Goal: Use online tool/utility: Utilize a website feature to perform a specific function

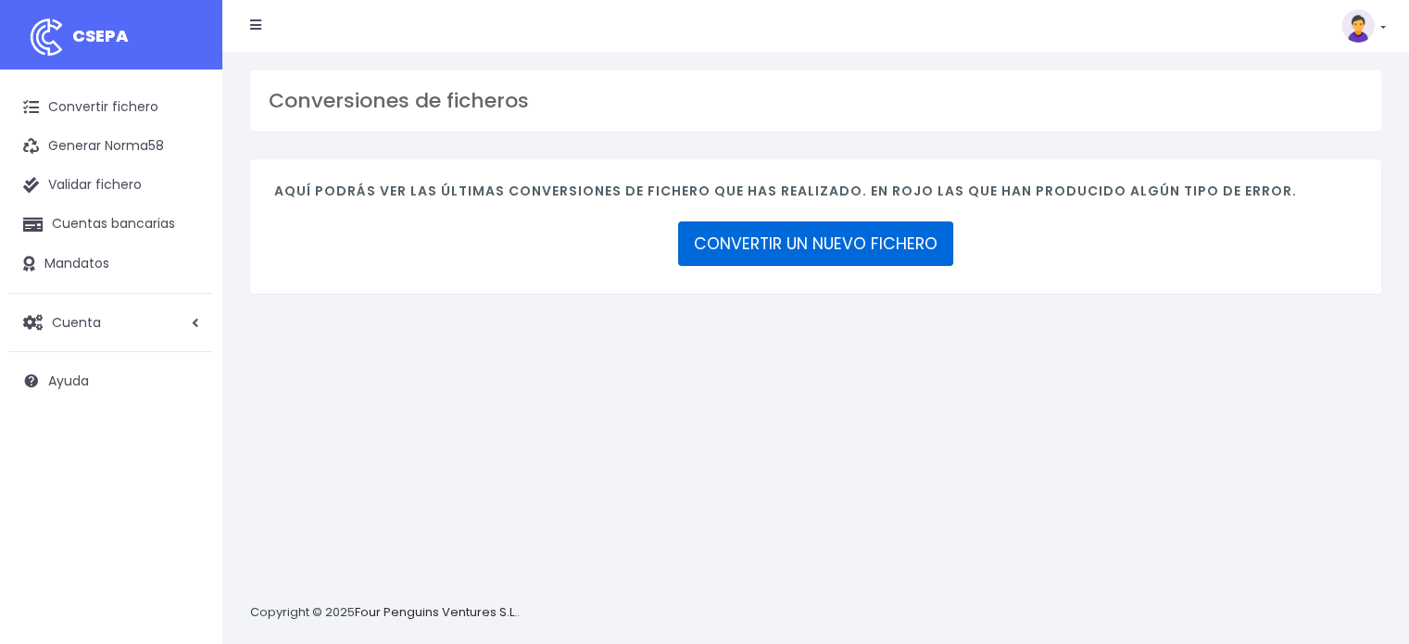
click at [801, 238] on link "CONVERTIR UN NUEVO FICHERO" at bounding box center [815, 243] width 275 height 44
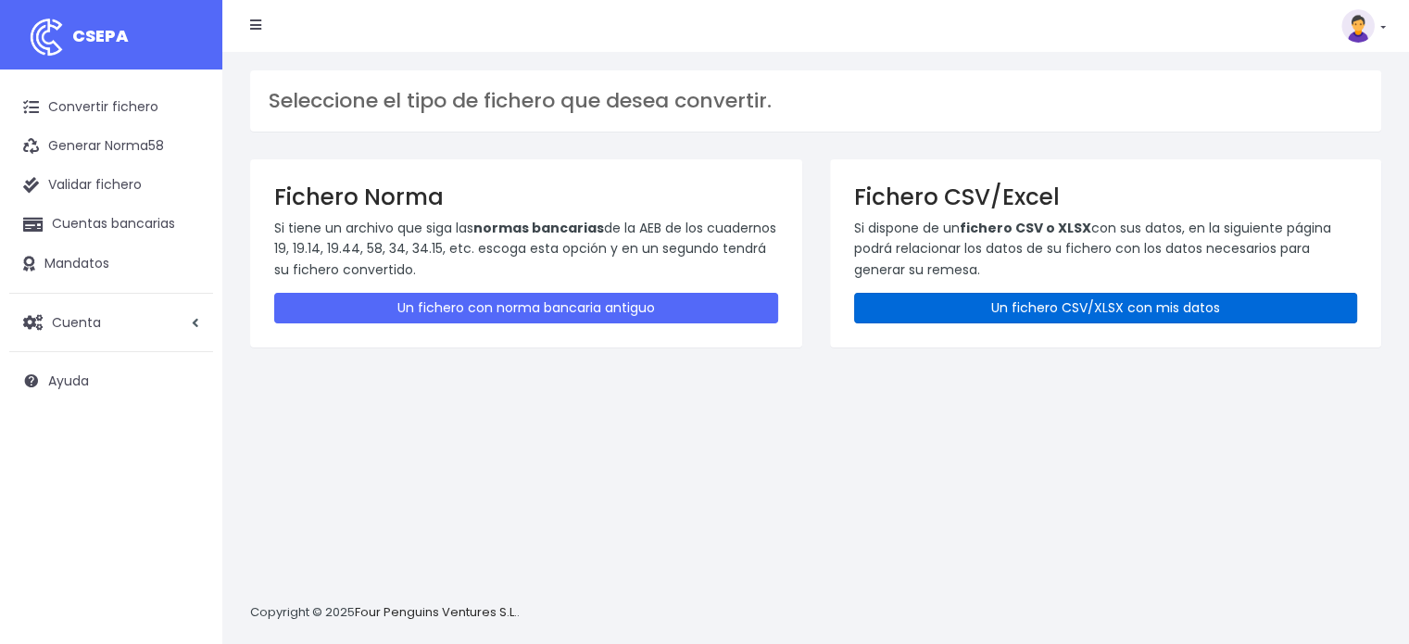
click at [1039, 305] on link "Un fichero CSV/XLSX con mis datos" at bounding box center [1106, 308] width 504 height 31
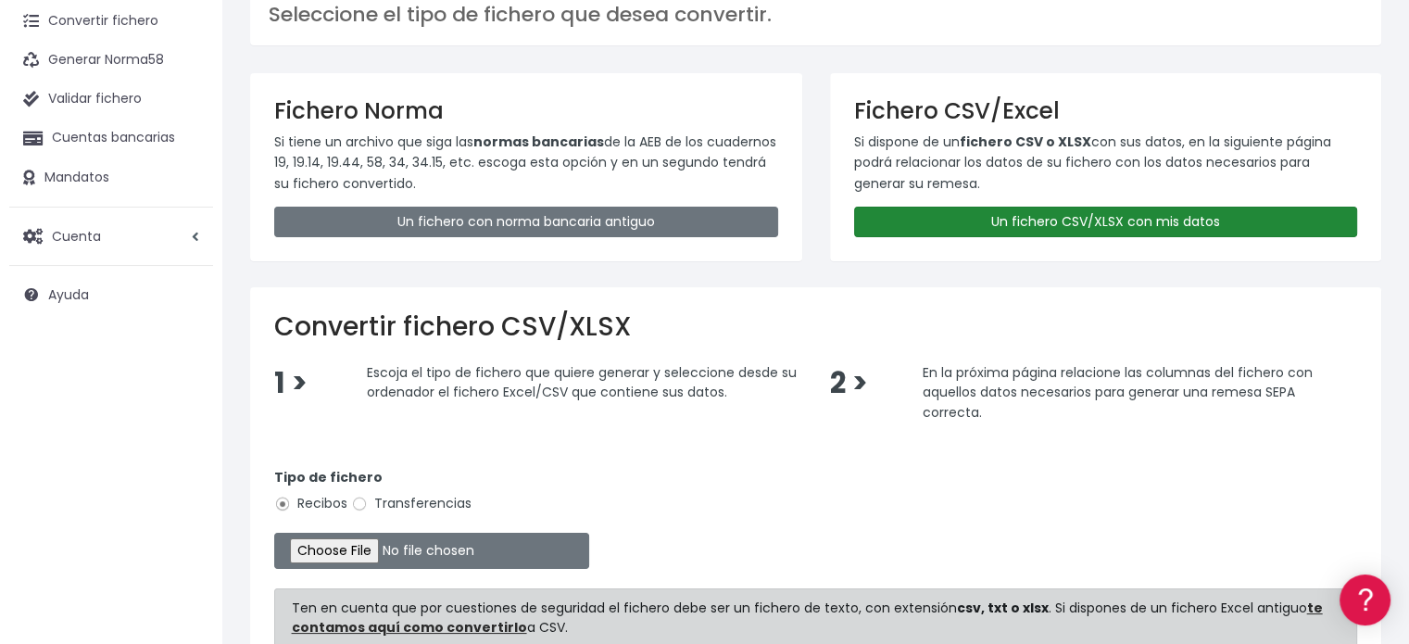
scroll to position [308, 0]
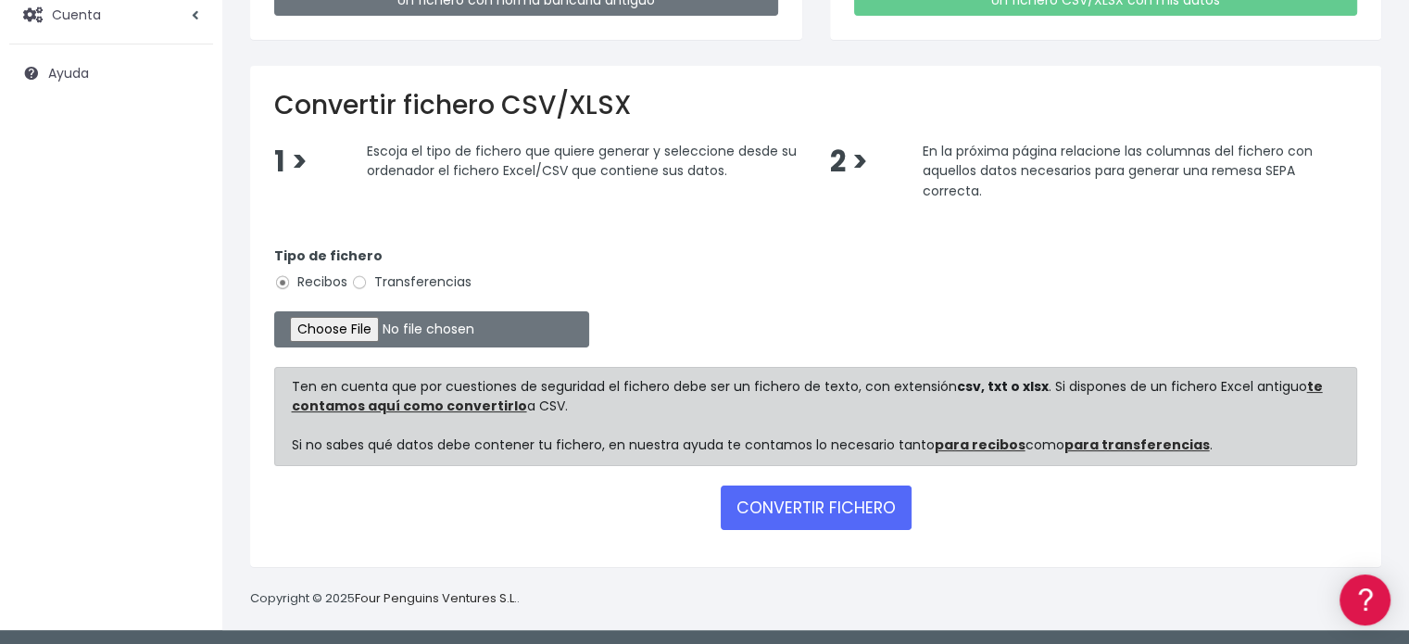
click at [378, 283] on label "Transferencias" at bounding box center [411, 281] width 120 height 19
click at [368, 283] on input "Transferencias" at bounding box center [359, 282] width 17 height 17
radio input "true"
click at [382, 333] on input "file" at bounding box center [431, 329] width 315 height 36
type input "C:\fakepath\transferencias-2025-09-15.csv"
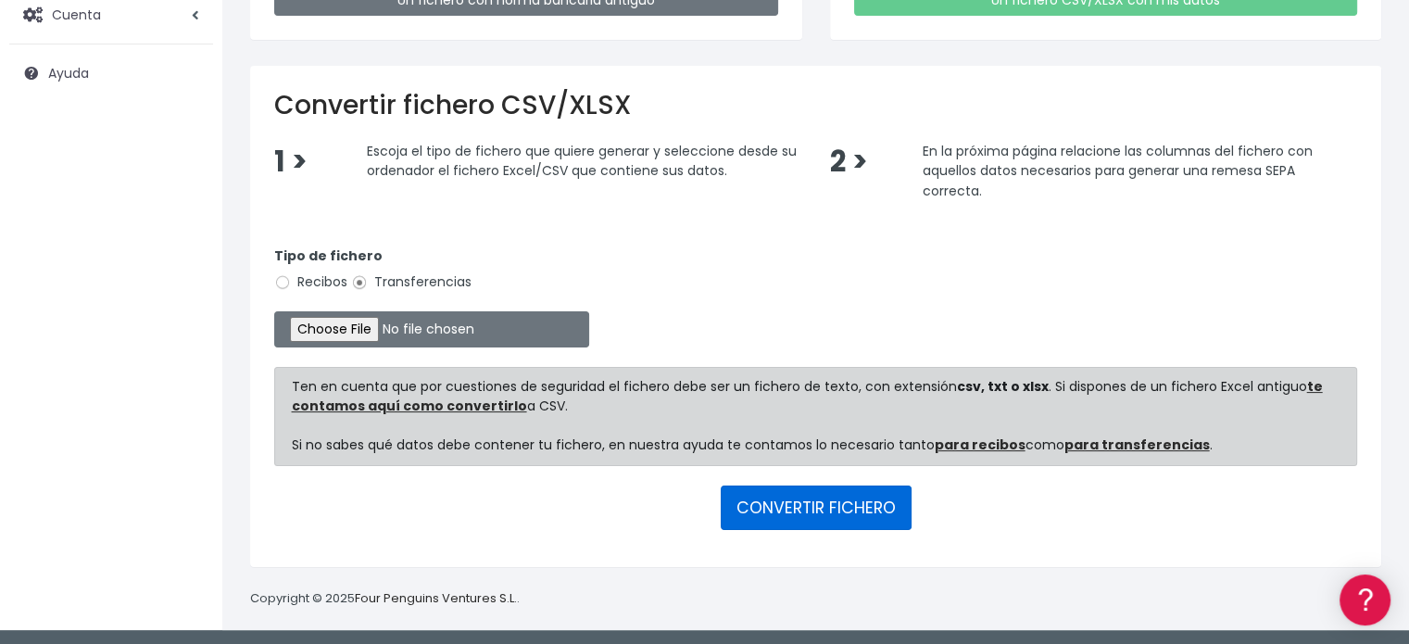
click at [805, 497] on button "CONVERTIR FICHERO" at bounding box center [816, 507] width 191 height 44
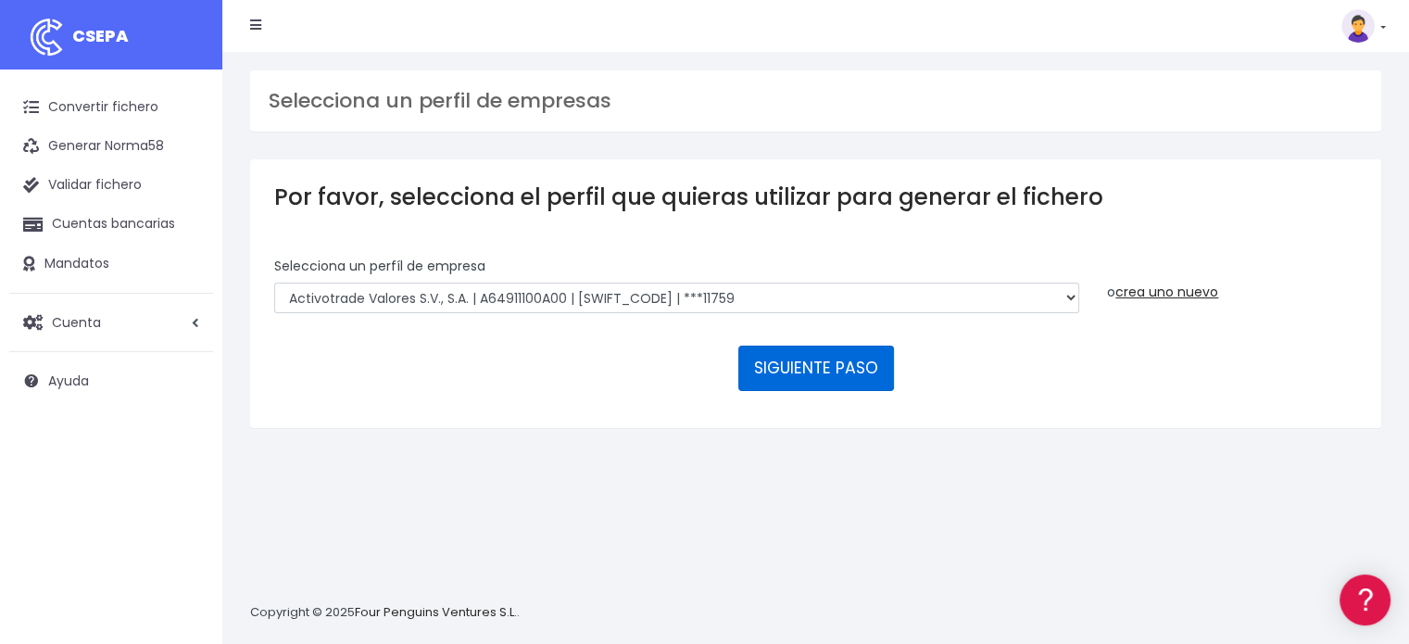
click at [793, 362] on button "SIGUIENTE PASO" at bounding box center [816, 368] width 156 height 44
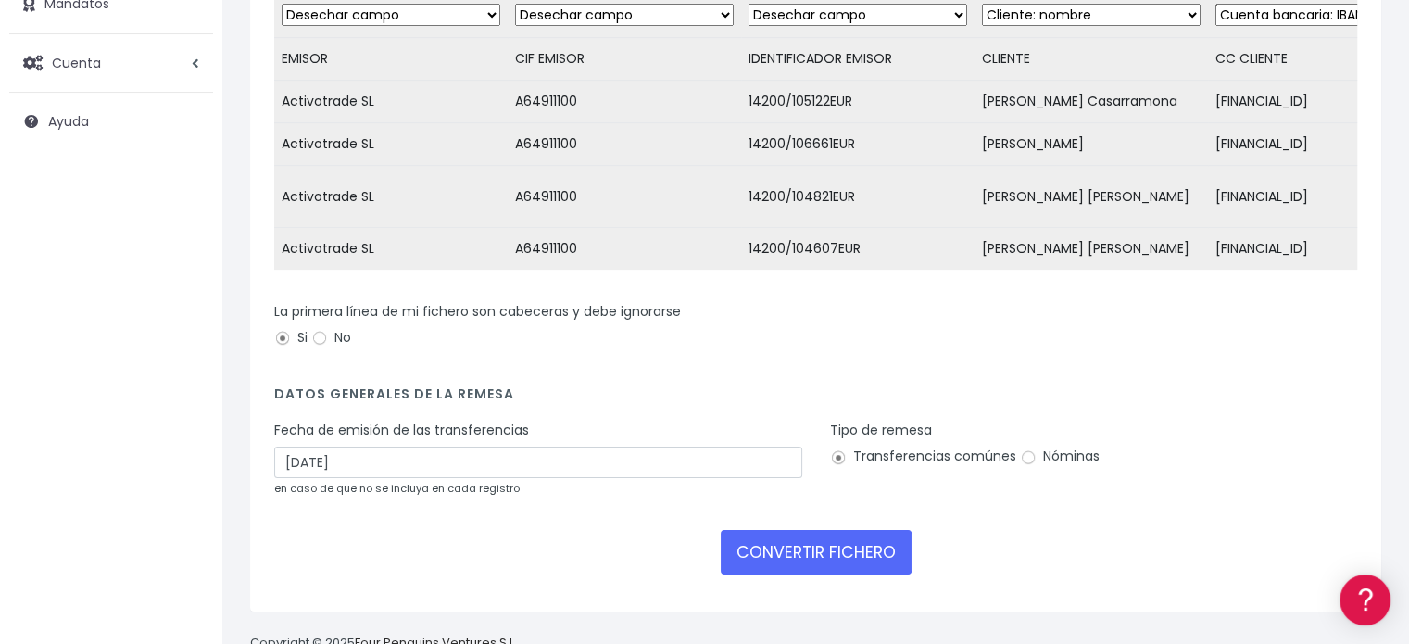
scroll to position [278, 0]
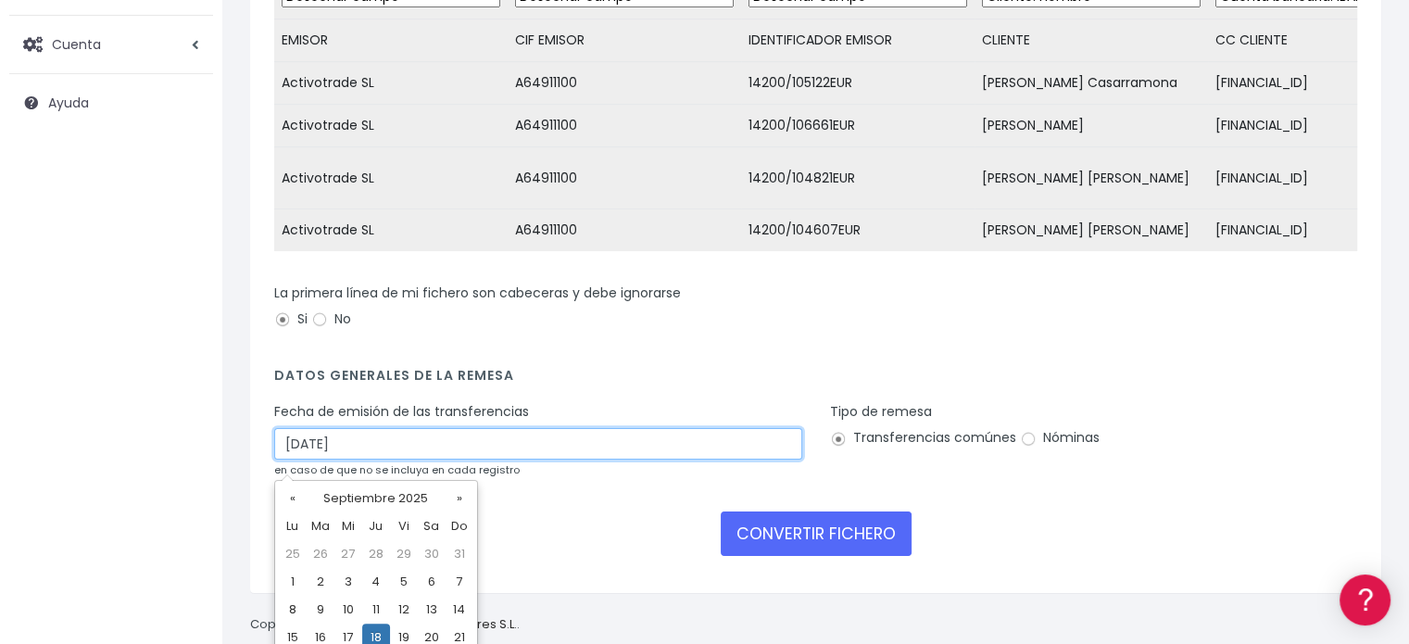
click at [372, 448] on input "18/09/2025" at bounding box center [538, 444] width 528 height 32
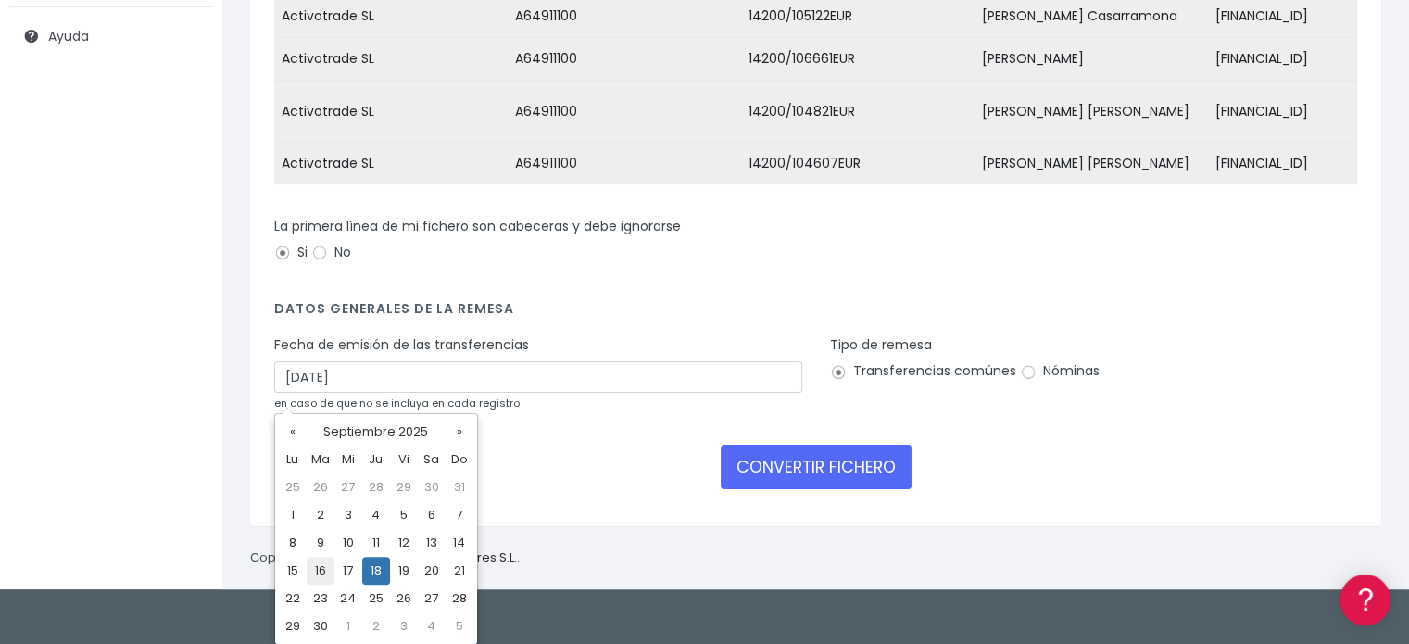
click at [322, 566] on td "16" at bounding box center [321, 571] width 28 height 28
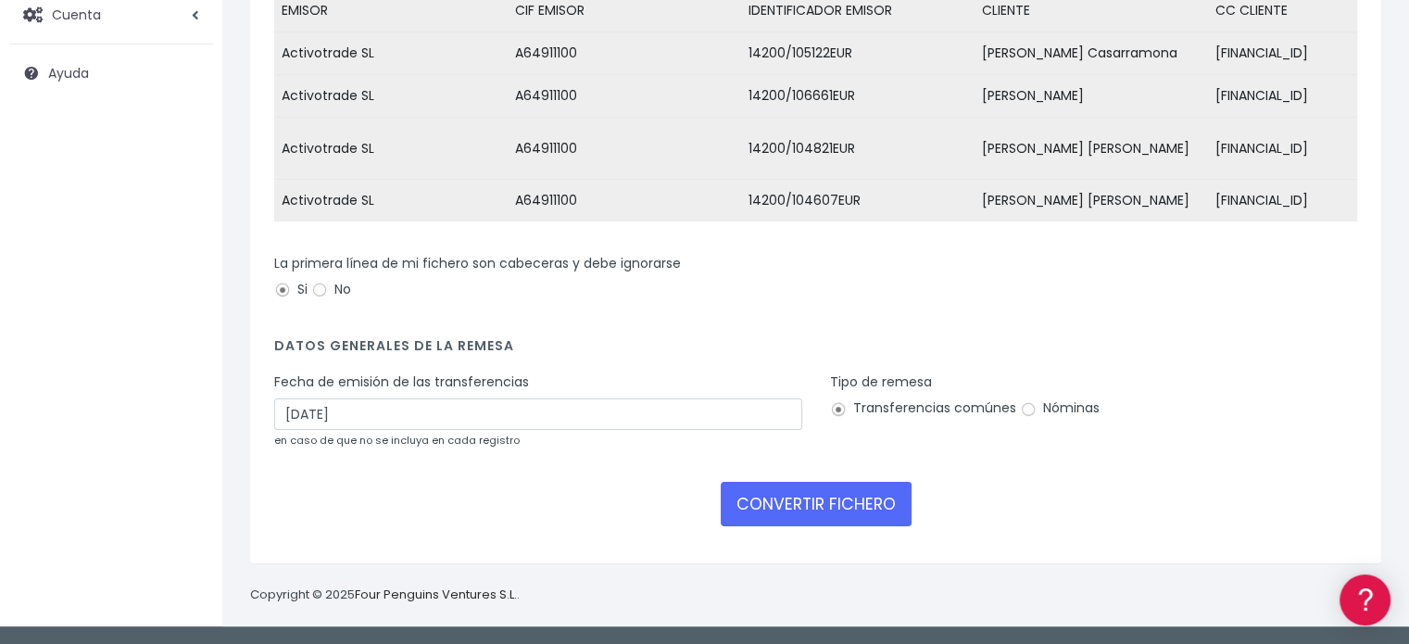
type input "16/09/2025"
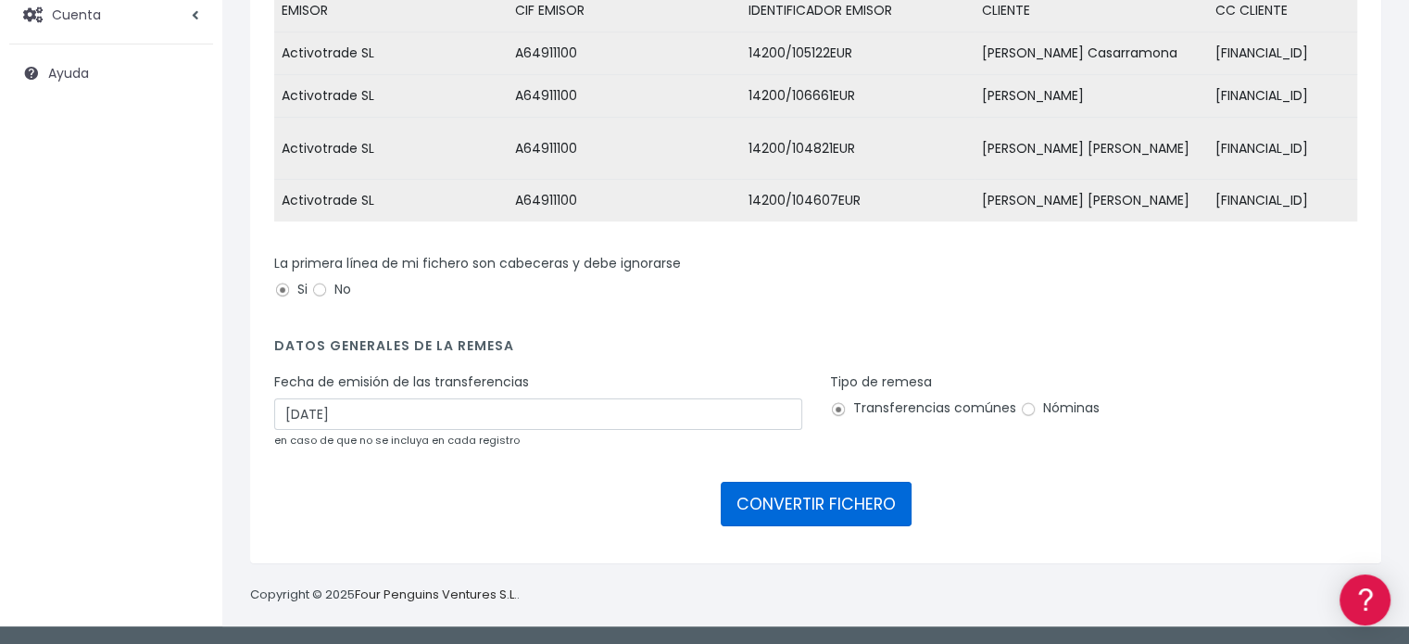
click at [801, 521] on button "CONVERTIR FICHERO" at bounding box center [816, 504] width 191 height 44
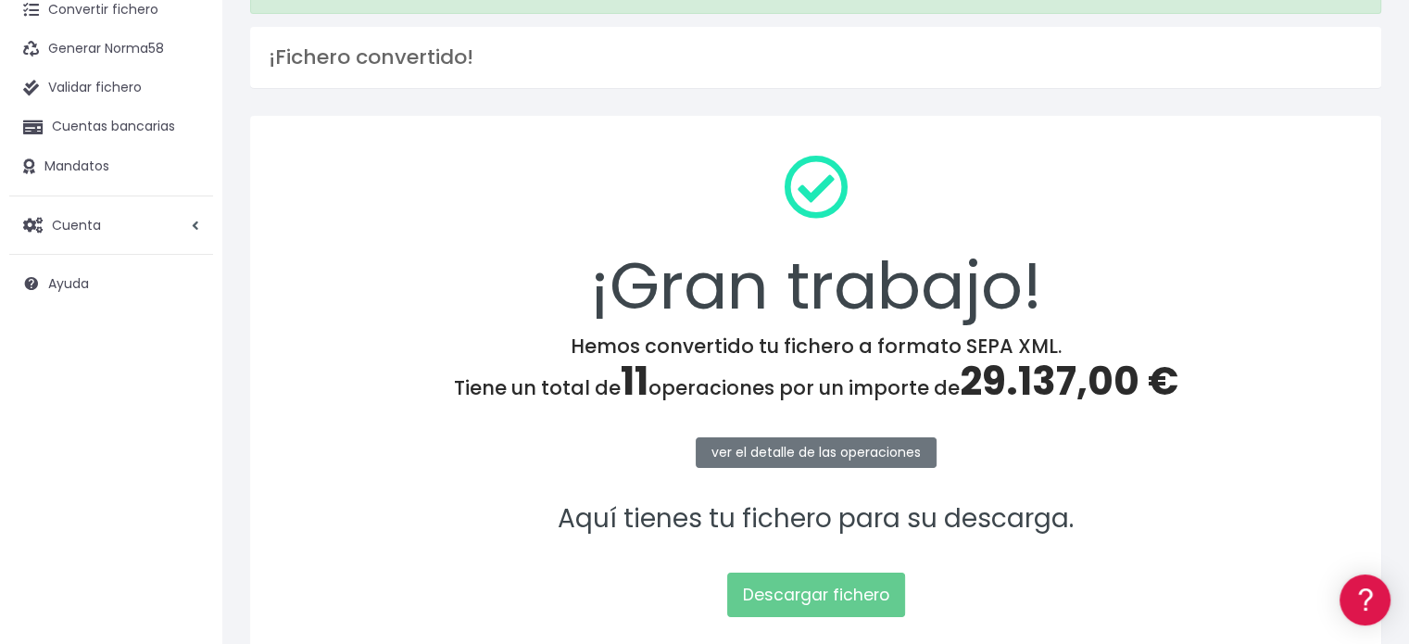
scroll to position [240, 0]
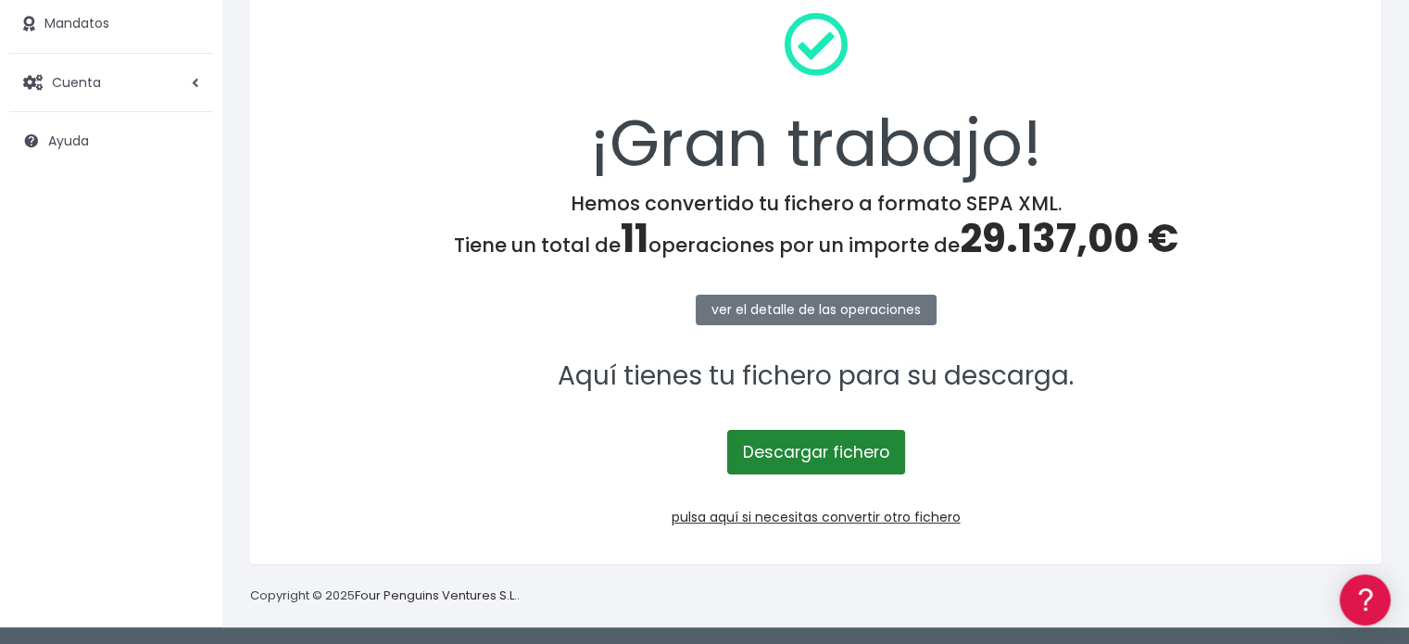
click at [824, 456] on link "Descargar fichero" at bounding box center [816, 452] width 178 height 44
